Goal: Task Accomplishment & Management: Manage account settings

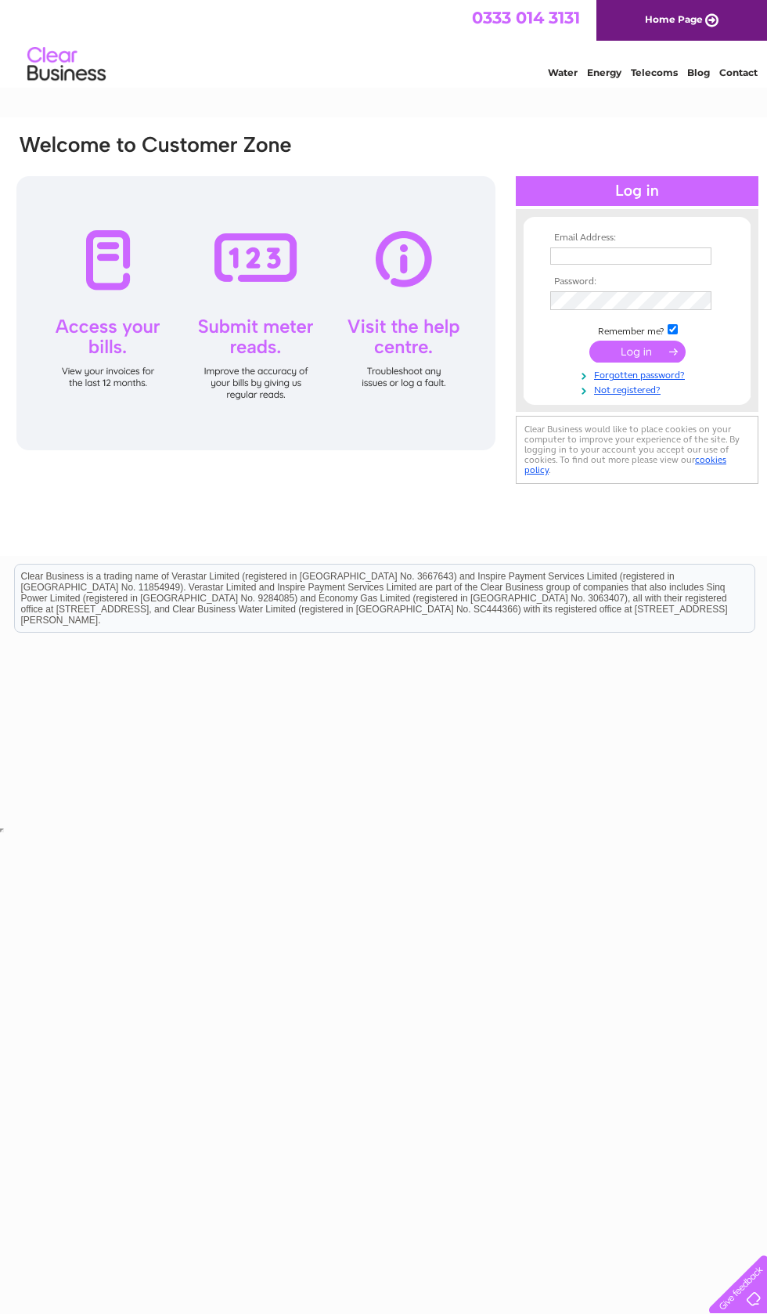
click at [607, 259] on input "text" at bounding box center [630, 255] width 161 height 17
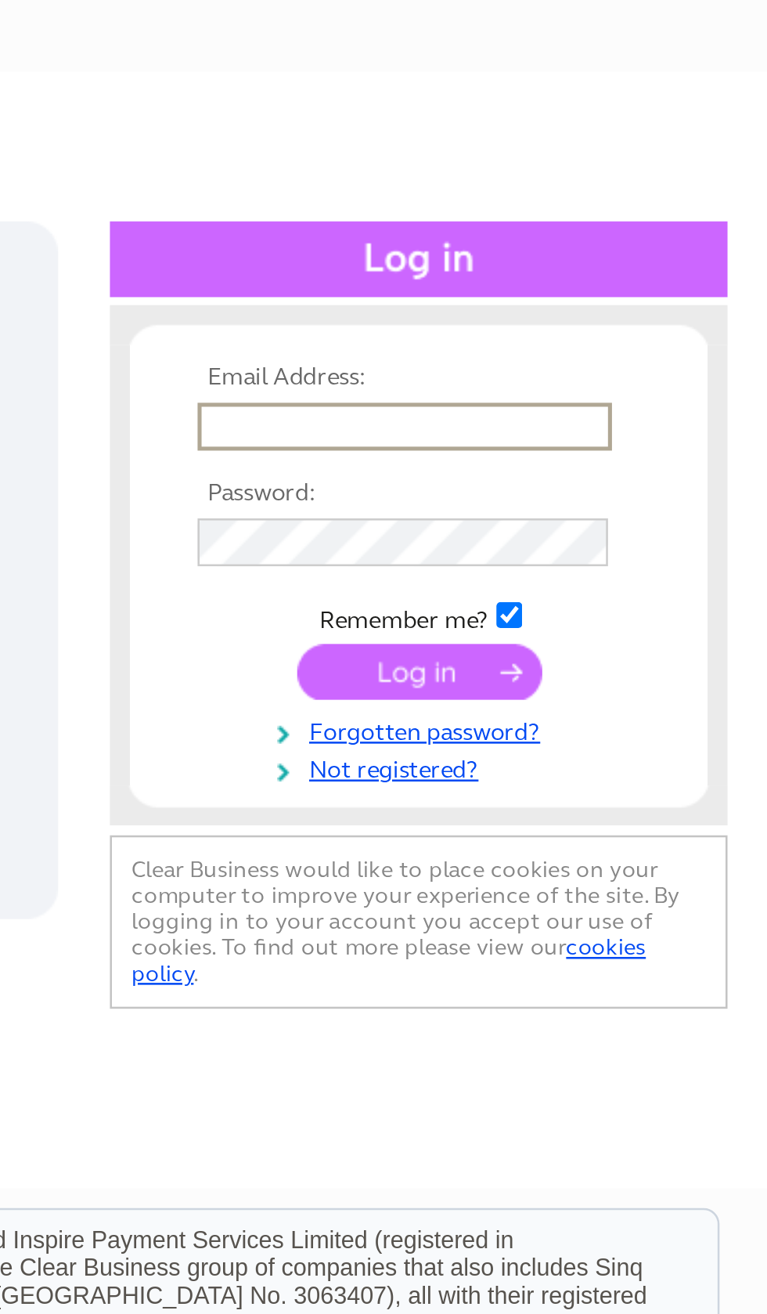
type input "[EMAIL_ADDRESS][DOMAIN_NAME]"
click at [582, 342] on input "submit" at bounding box center [630, 353] width 96 height 22
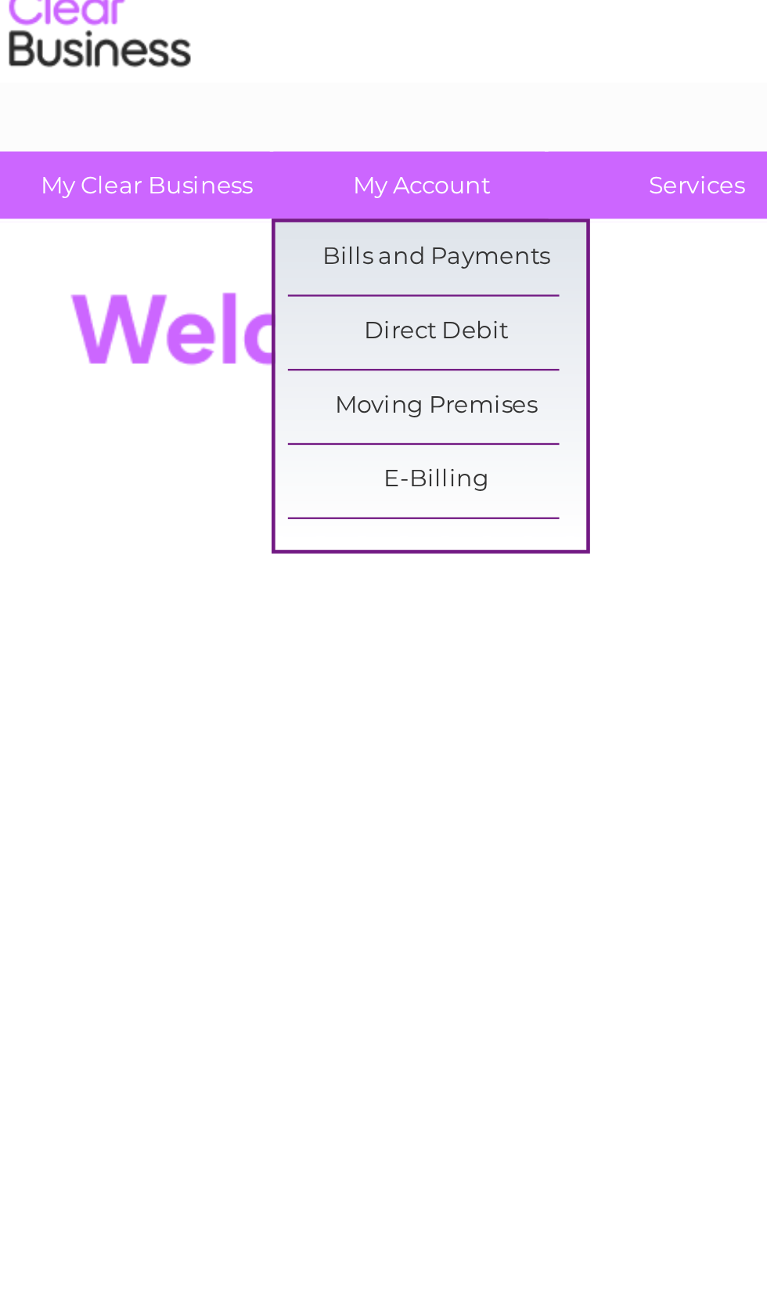
click at [31, 184] on div at bounding box center [300, 352] width 570 height 377
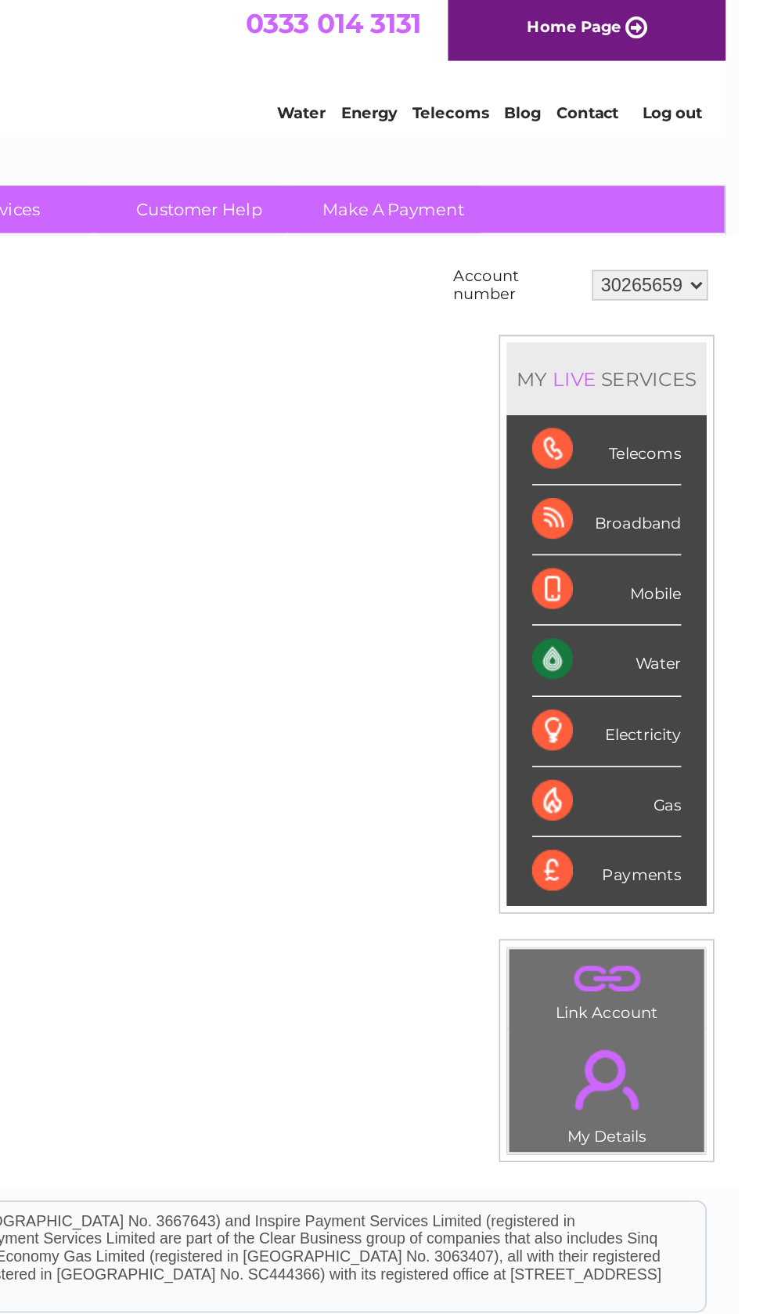
scroll to position [0, 8]
